Goal: Navigation & Orientation: Find specific page/section

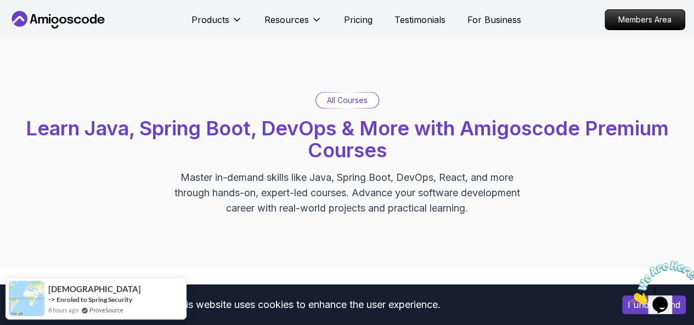
click at [631, 297] on icon "Close" at bounding box center [631, 301] width 0 height 9
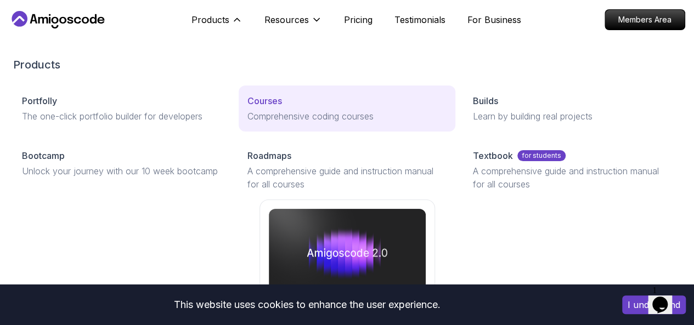
click at [248, 108] on p "Courses" at bounding box center [265, 100] width 35 height 13
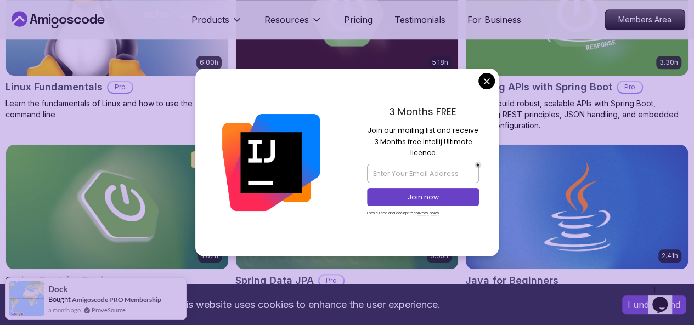
scroll to position [438, 0]
